Goal: Task Accomplishment & Management: Complete application form

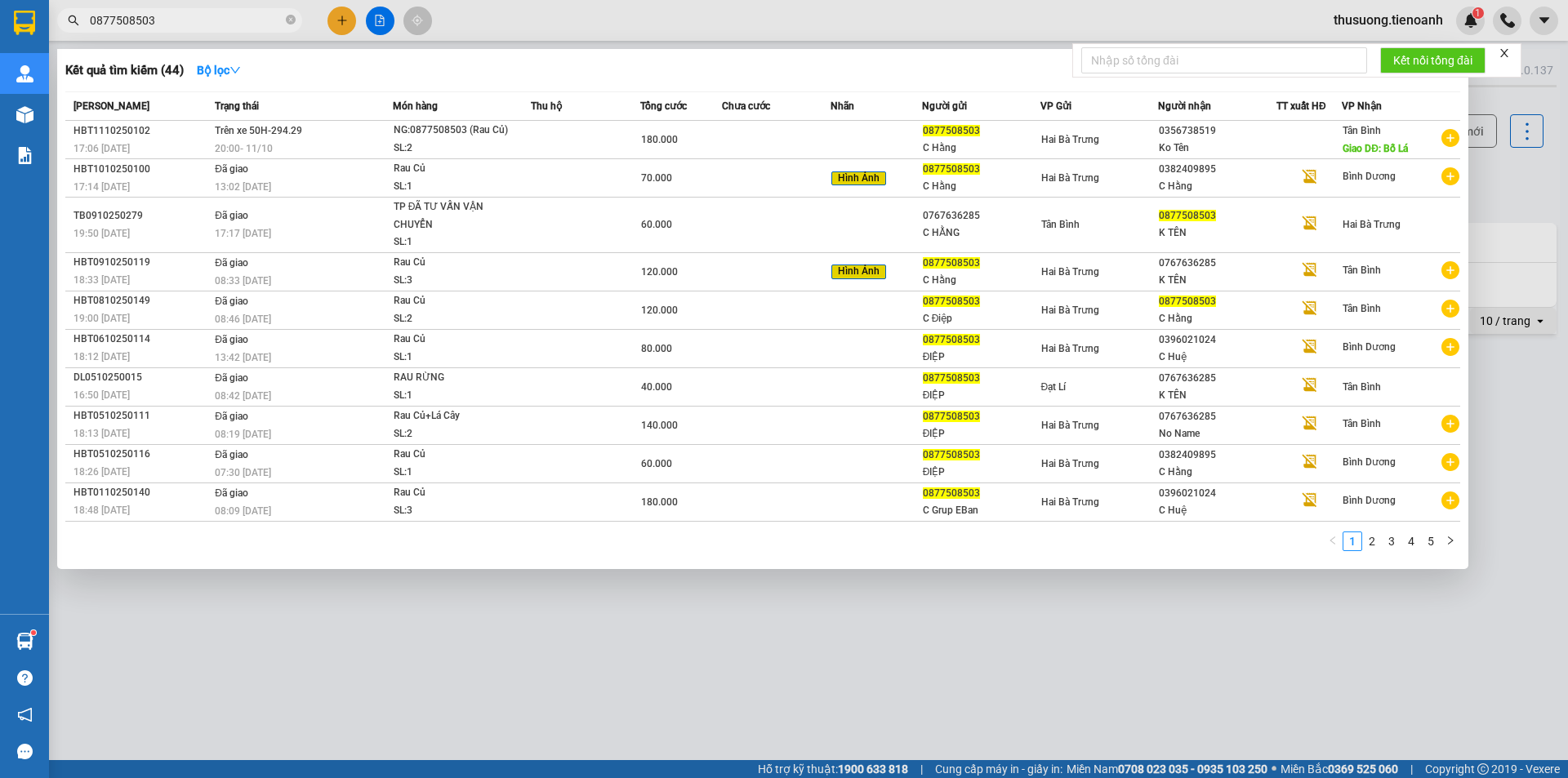
click at [256, 27] on input "0877508503" at bounding box center [187, 21] width 193 height 18
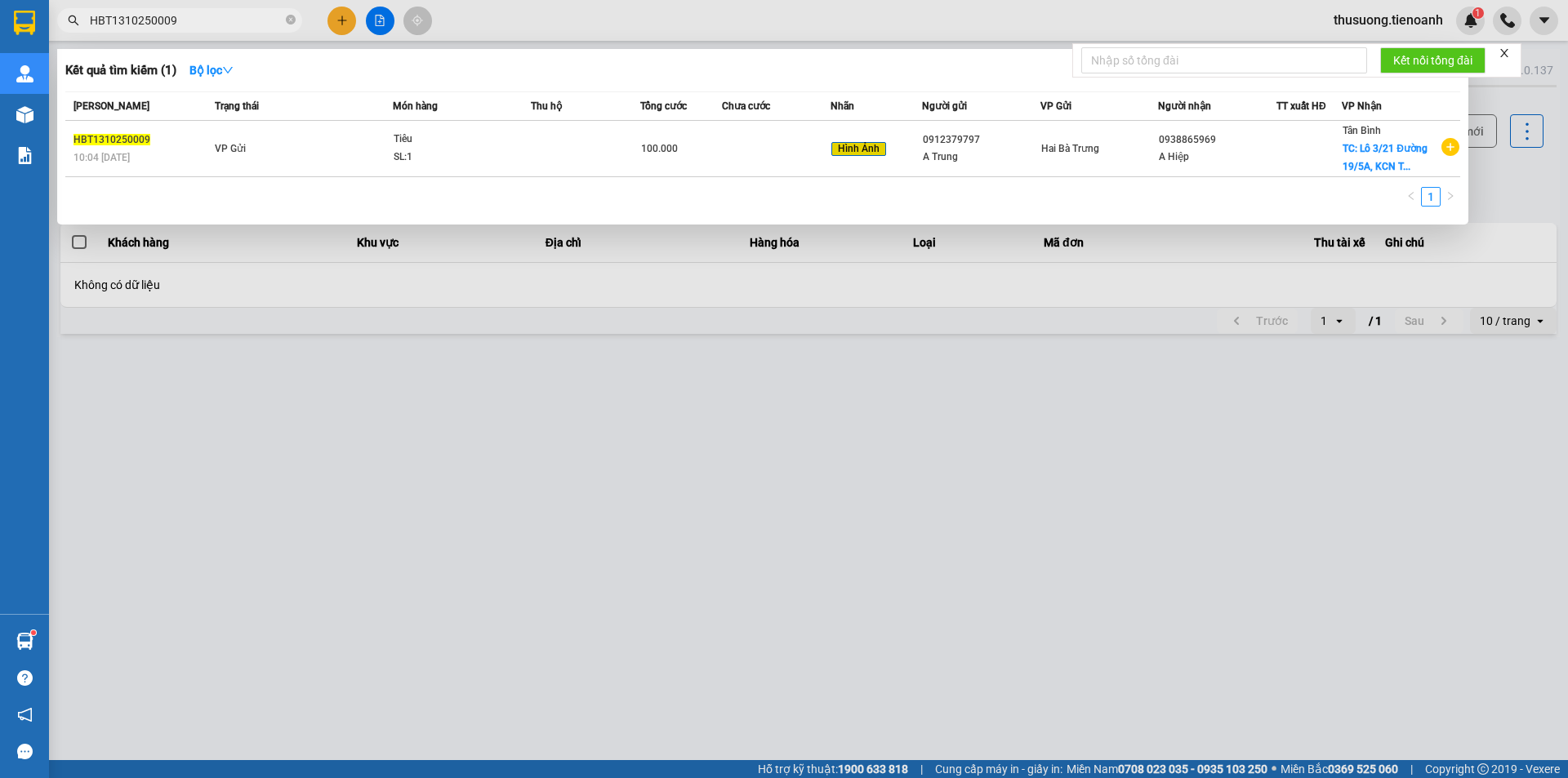
type input "HBT1310250009"
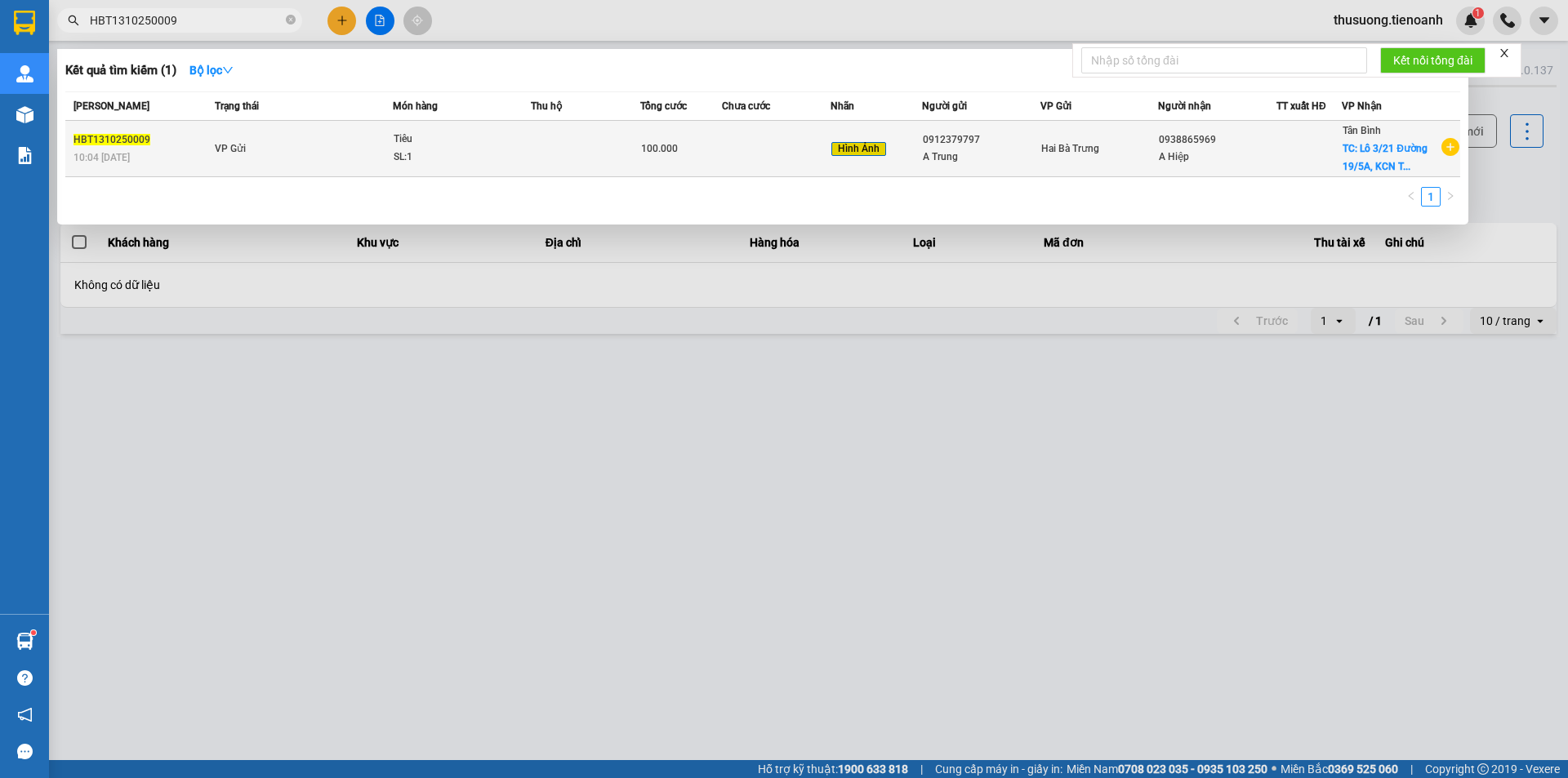
click at [619, 161] on td at bounding box center [585, 149] width 109 height 57
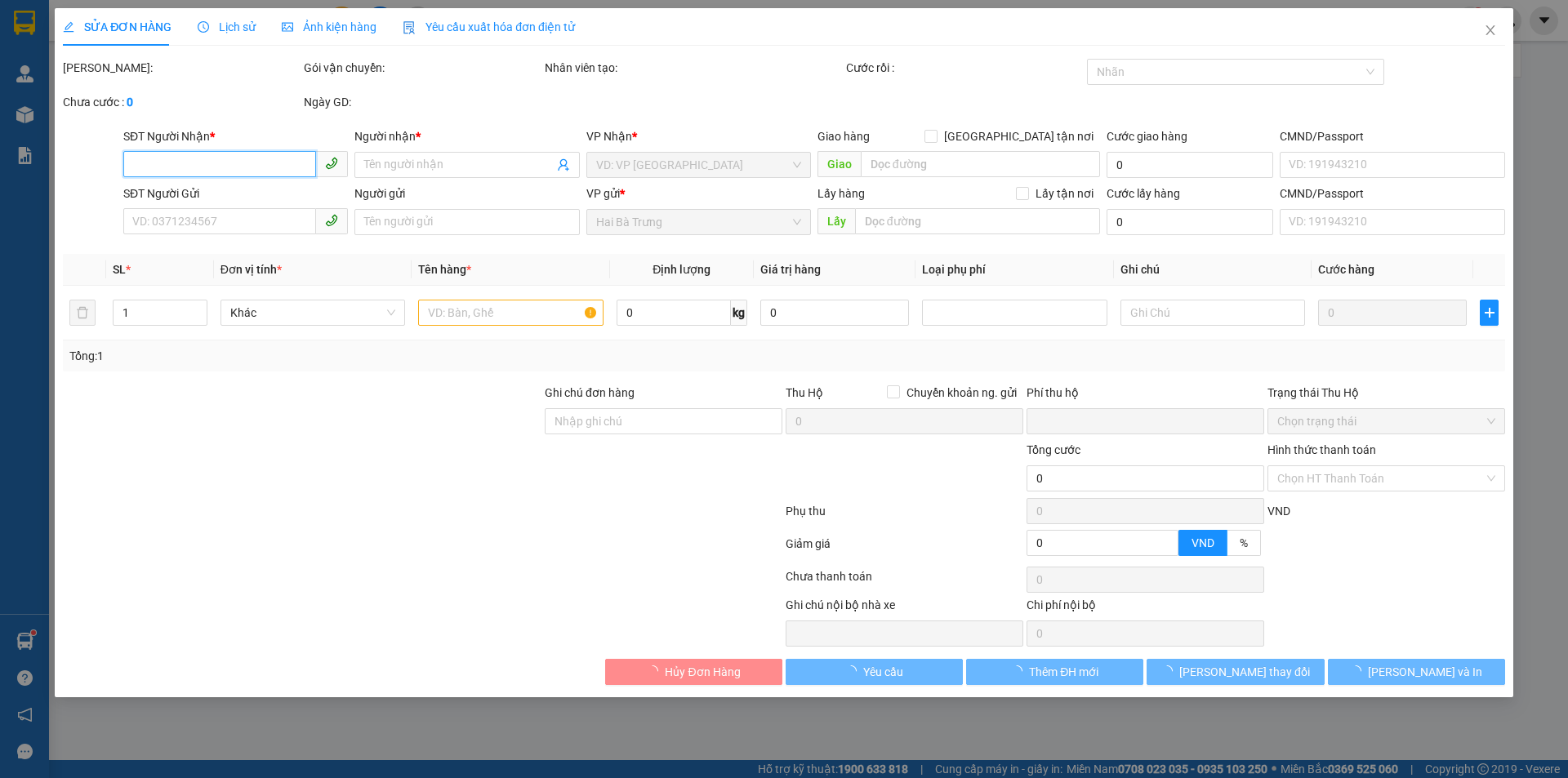
type input "0938865969"
type input "A Hiệp"
checkbox input "true"
type input "Lô 3/21 Đường 19/5A, [GEOGRAPHIC_DATA], P, [GEOGRAPHIC_DATA], [GEOGRAPHIC_DATA]…"
type input "250605504"
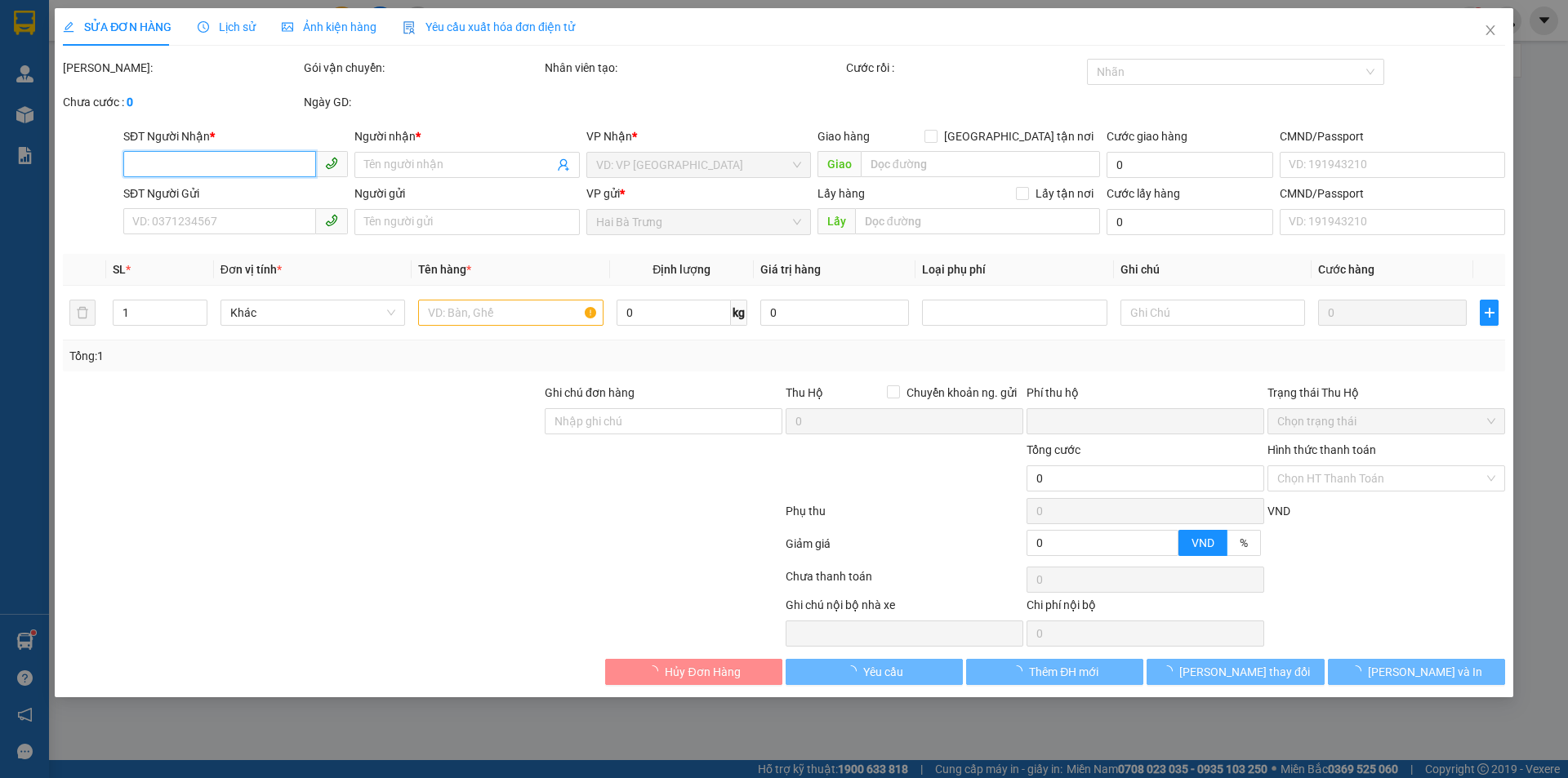
type input "0912379797"
type input "A Trung"
type input "240528727"
type input "mã hóa đơn: XWH1C_E401GJ"
type input "0"
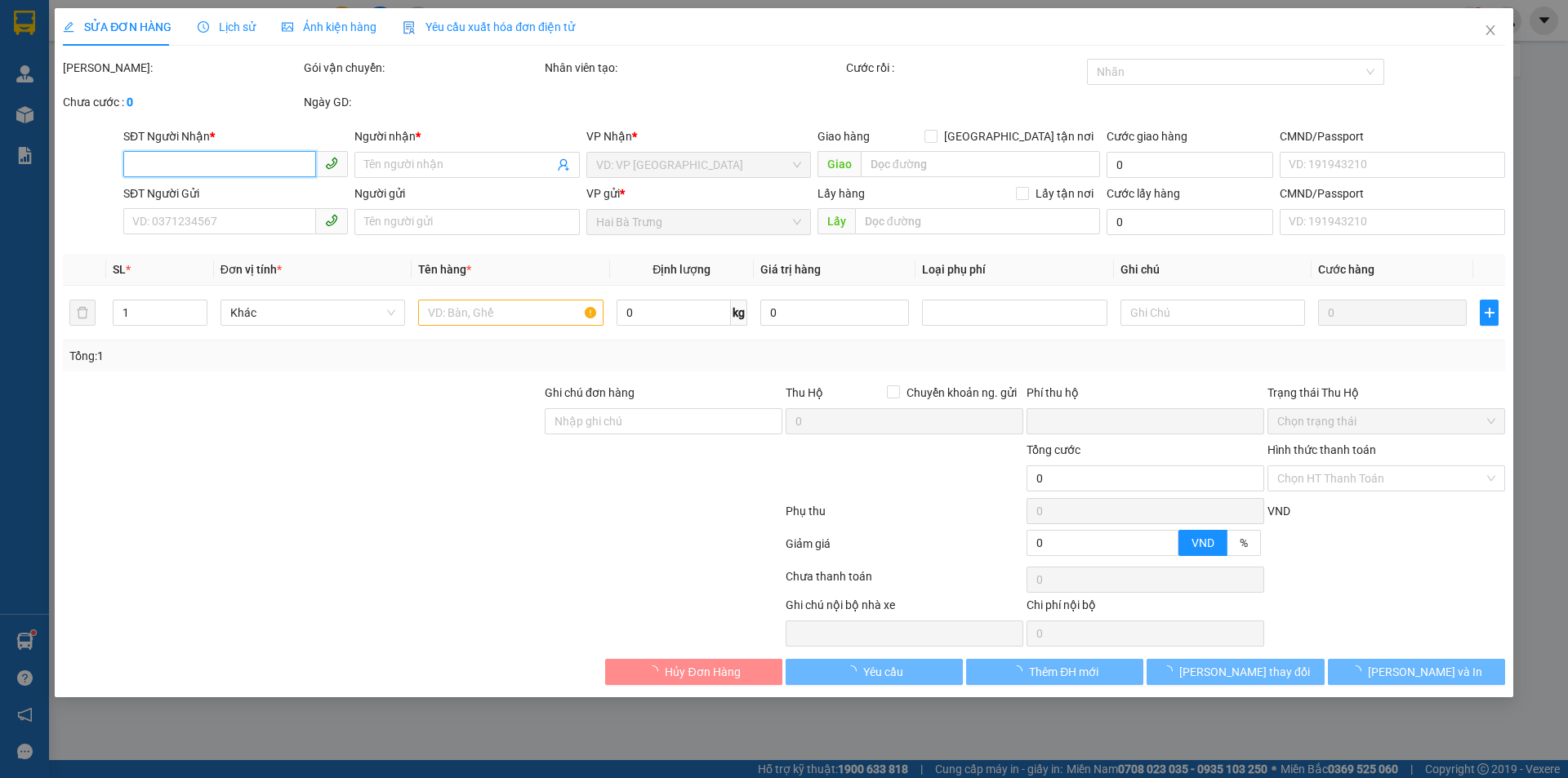
type input "100.000"
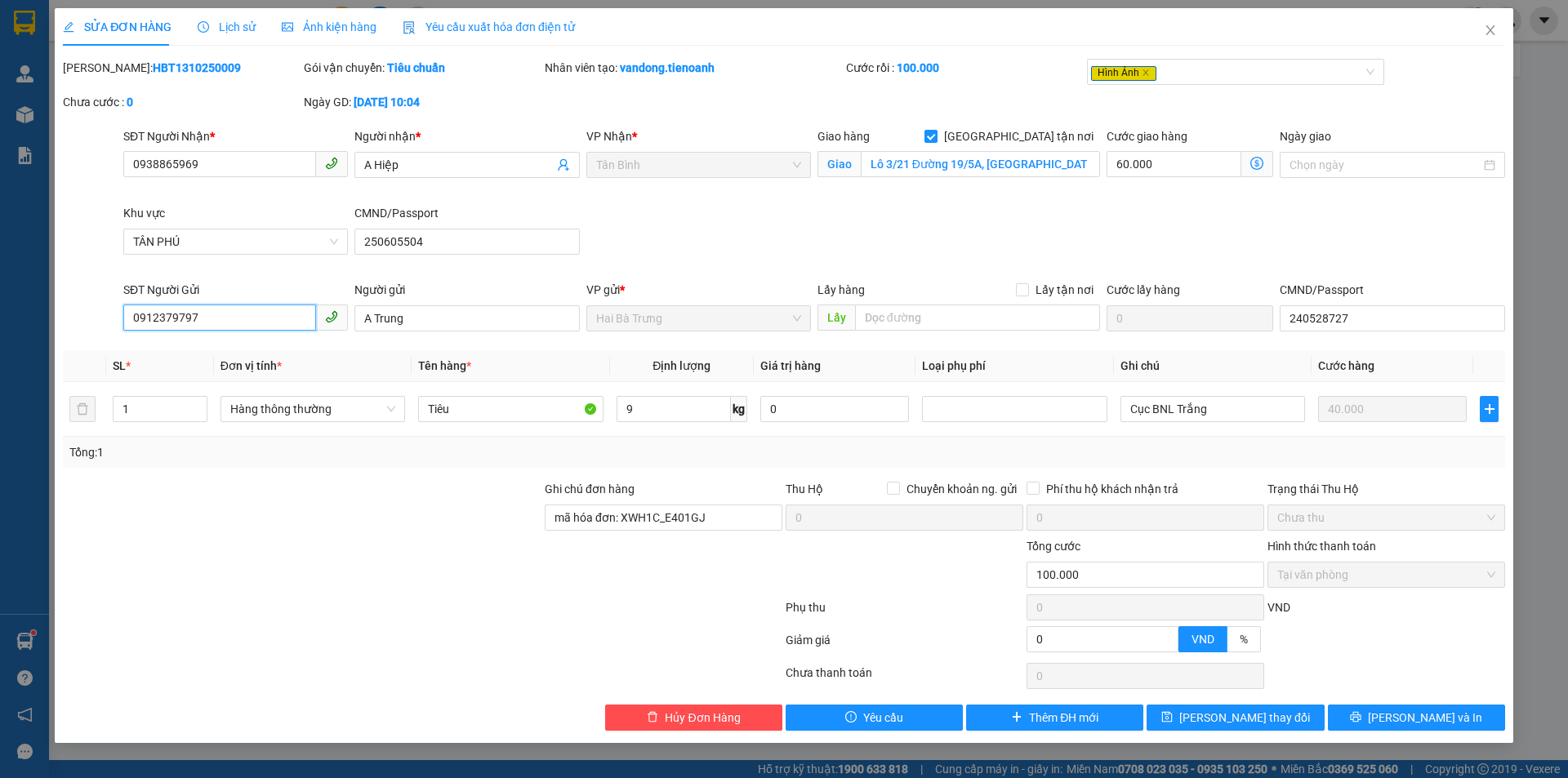
drag, startPoint x: 207, startPoint y: 315, endPoint x: 86, endPoint y: 326, distance: 121.5
click at [86, 326] on div "SĐT Người Gửi 0912379797 0912379797 Người gửi A Trung VP gửi * Hai Bà Trưng Lấy…" at bounding box center [784, 309] width 1445 height 57
drag, startPoint x: 441, startPoint y: 309, endPoint x: 332, endPoint y: 334, distance: 111.8
click at [332, 334] on div "SĐT Người Gửi 0912379797 Người gửi A Trung A Trung VP gửi * Hai Bà Trưng Lấy hà…" at bounding box center [814, 309] width 1389 height 57
click at [1493, 31] on icon "close" at bounding box center [1490, 30] width 13 height 13
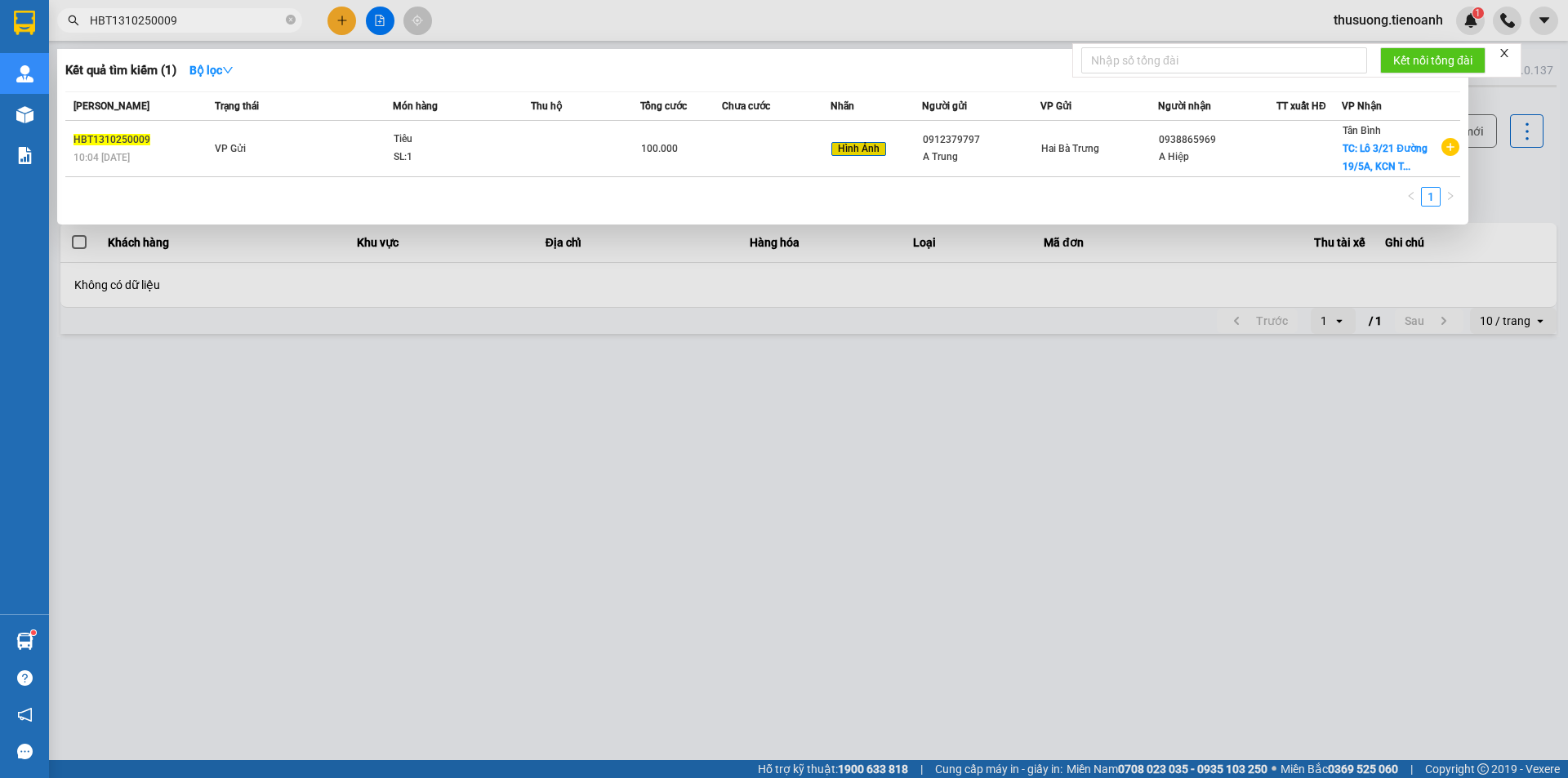
click at [224, 13] on input "HBT1310250009" at bounding box center [187, 21] width 193 height 18
click at [243, 24] on input "HBT1310250009" at bounding box center [187, 21] width 193 height 18
